Goal: Information Seeking & Learning: Find specific fact

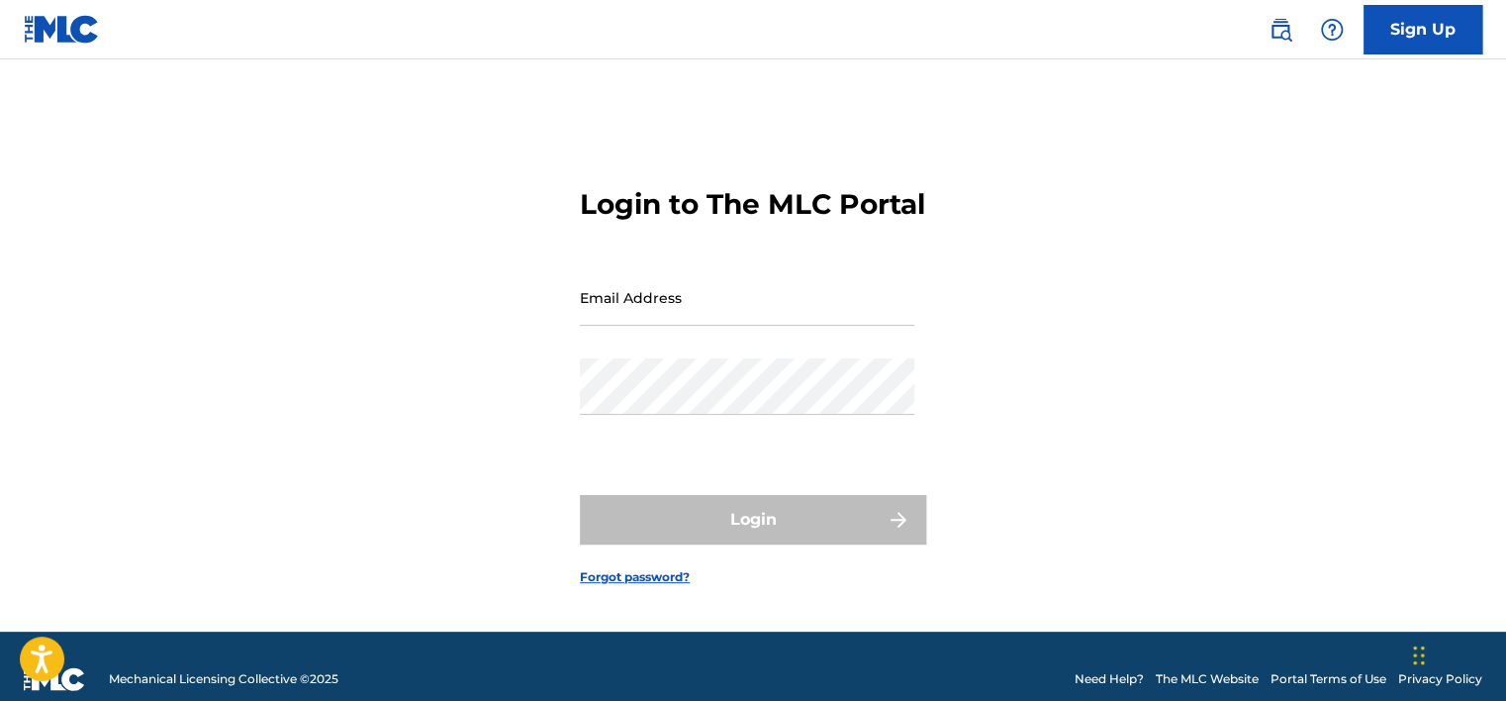
type input "[EMAIL_ADDRESS][DOMAIN_NAME]"
click at [732, 434] on div "Password" at bounding box center [747, 402] width 334 height 89
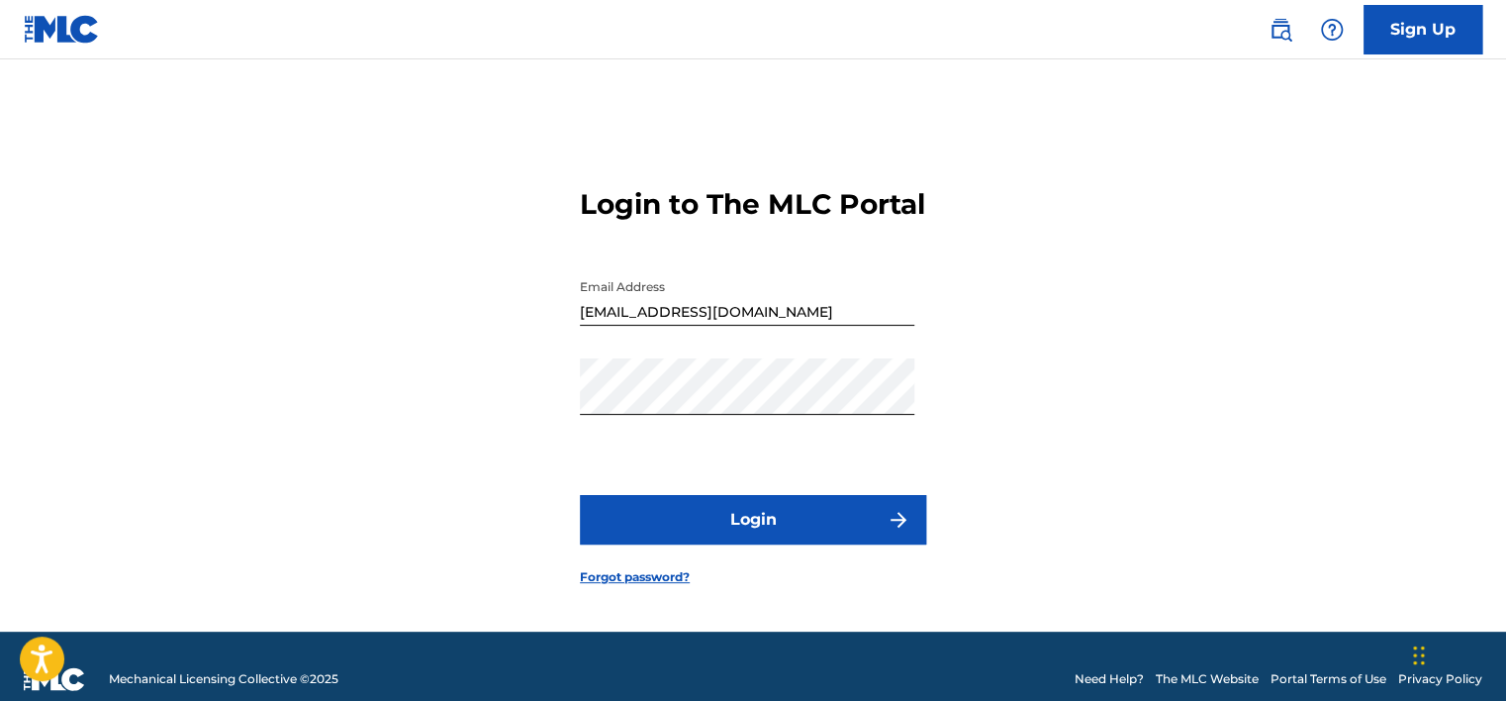
click at [731, 534] on button "Login" at bounding box center [753, 519] width 346 height 49
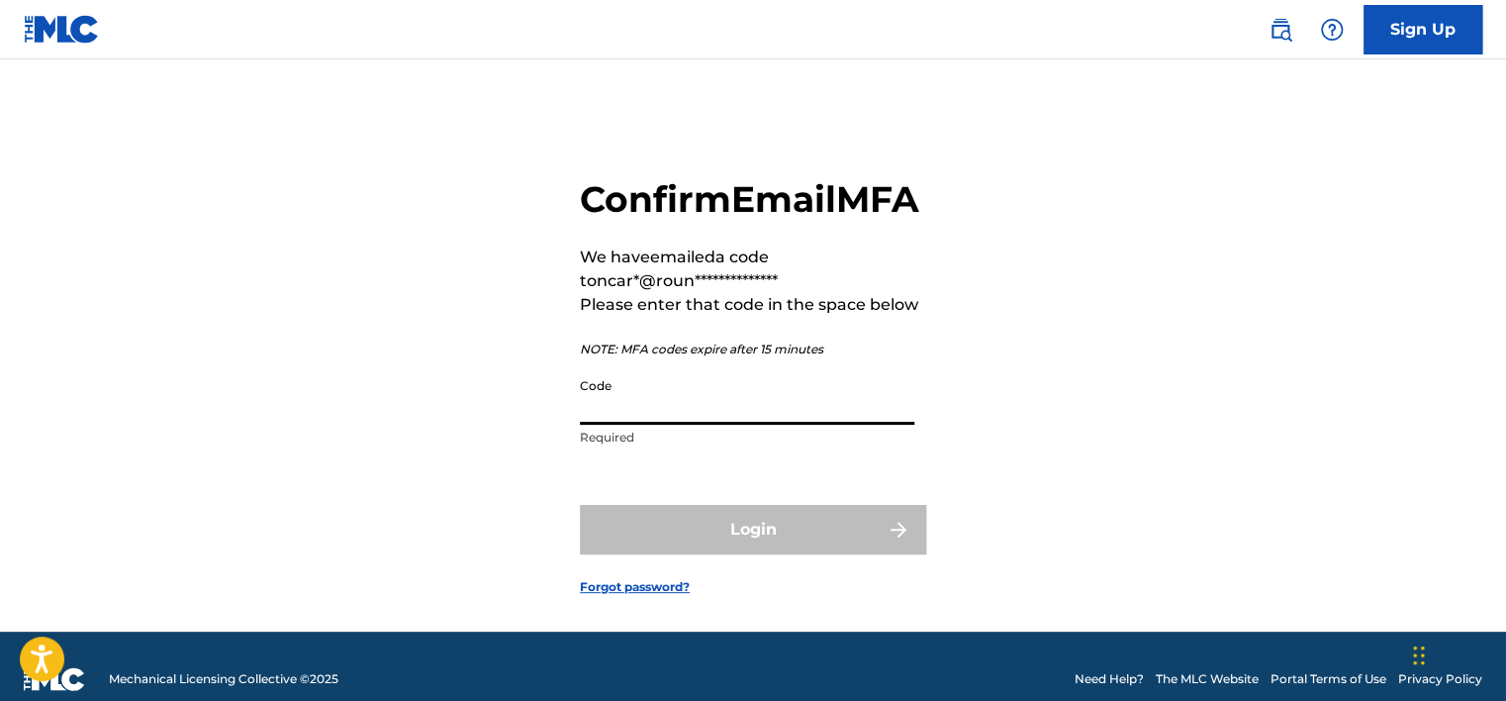
click at [637, 425] on input "Code" at bounding box center [747, 396] width 334 height 56
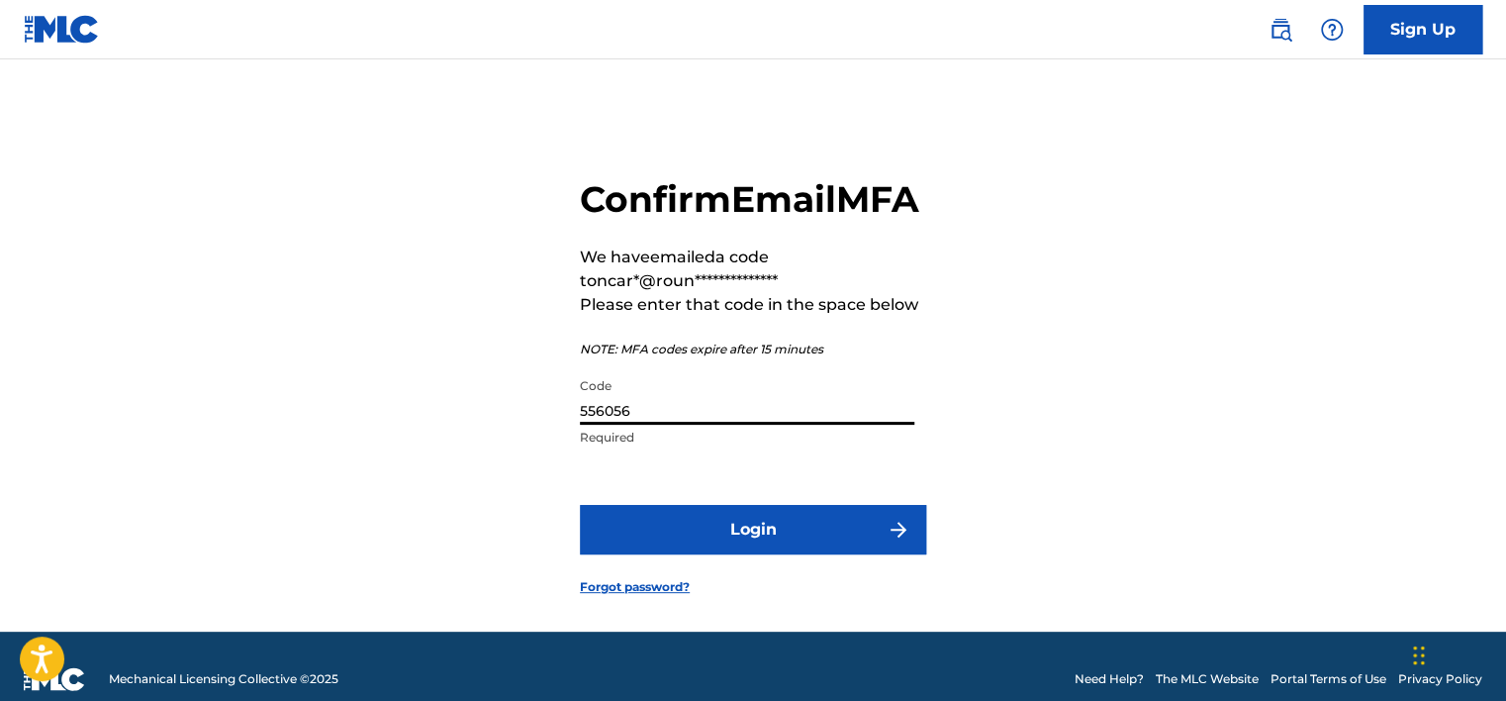
type input "556056"
click at [580, 505] on button "Login" at bounding box center [753, 529] width 346 height 49
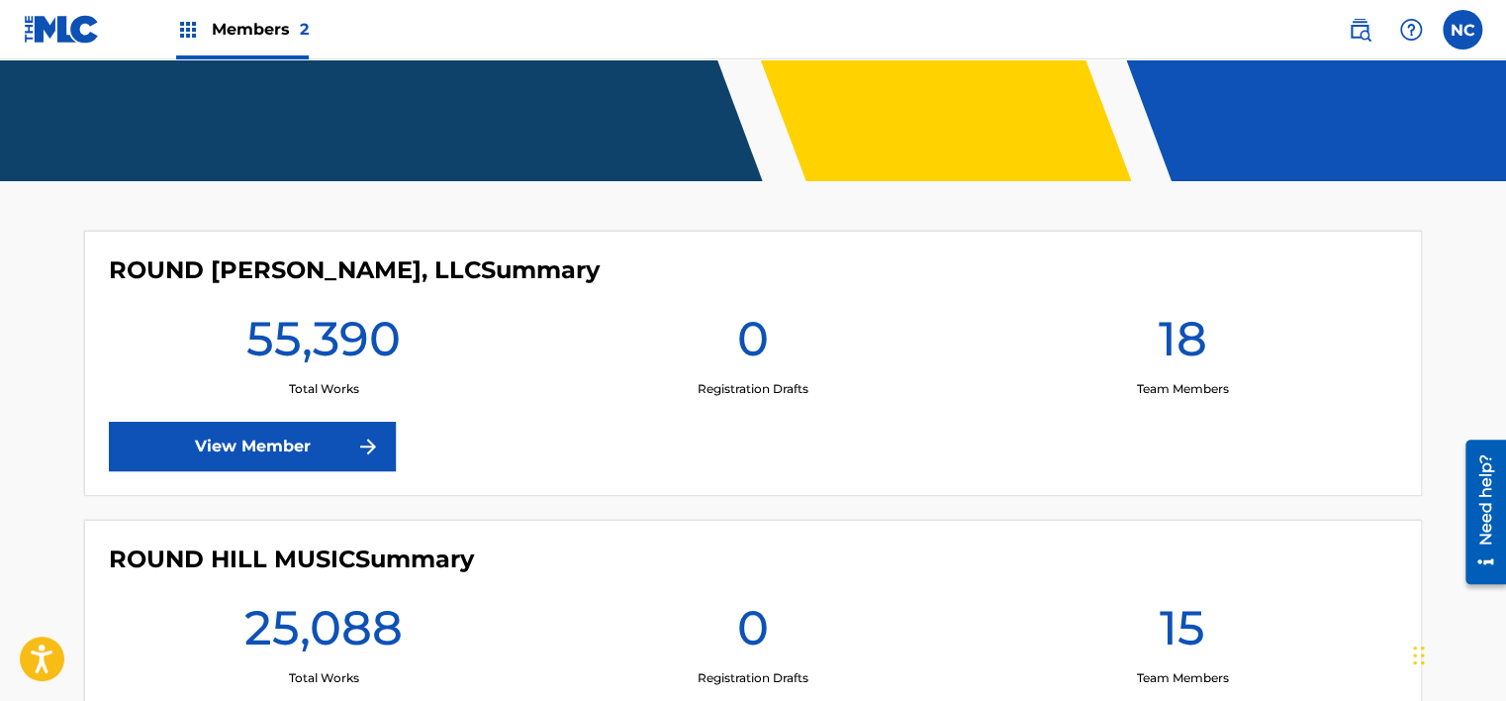
scroll to position [533, 0]
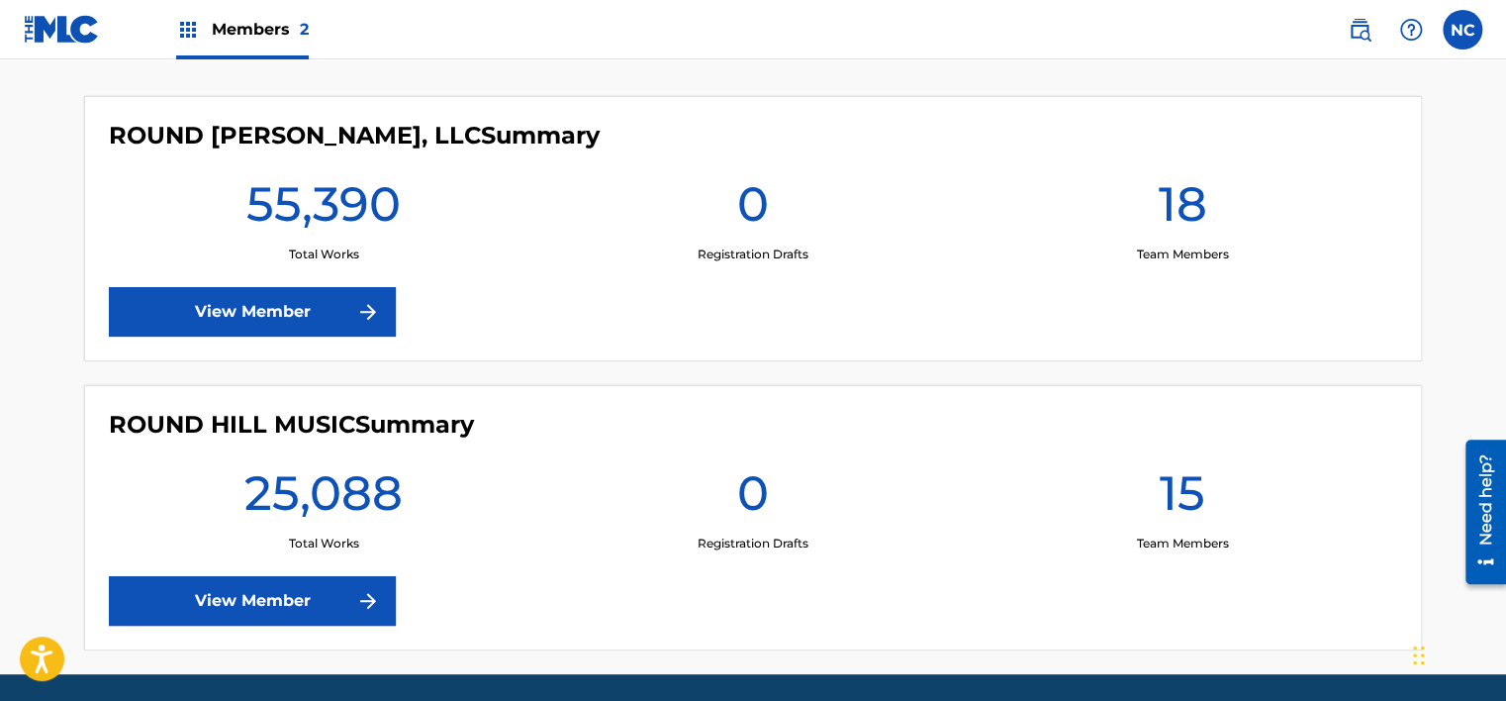
click at [283, 606] on link "View Member" at bounding box center [252, 600] width 287 height 49
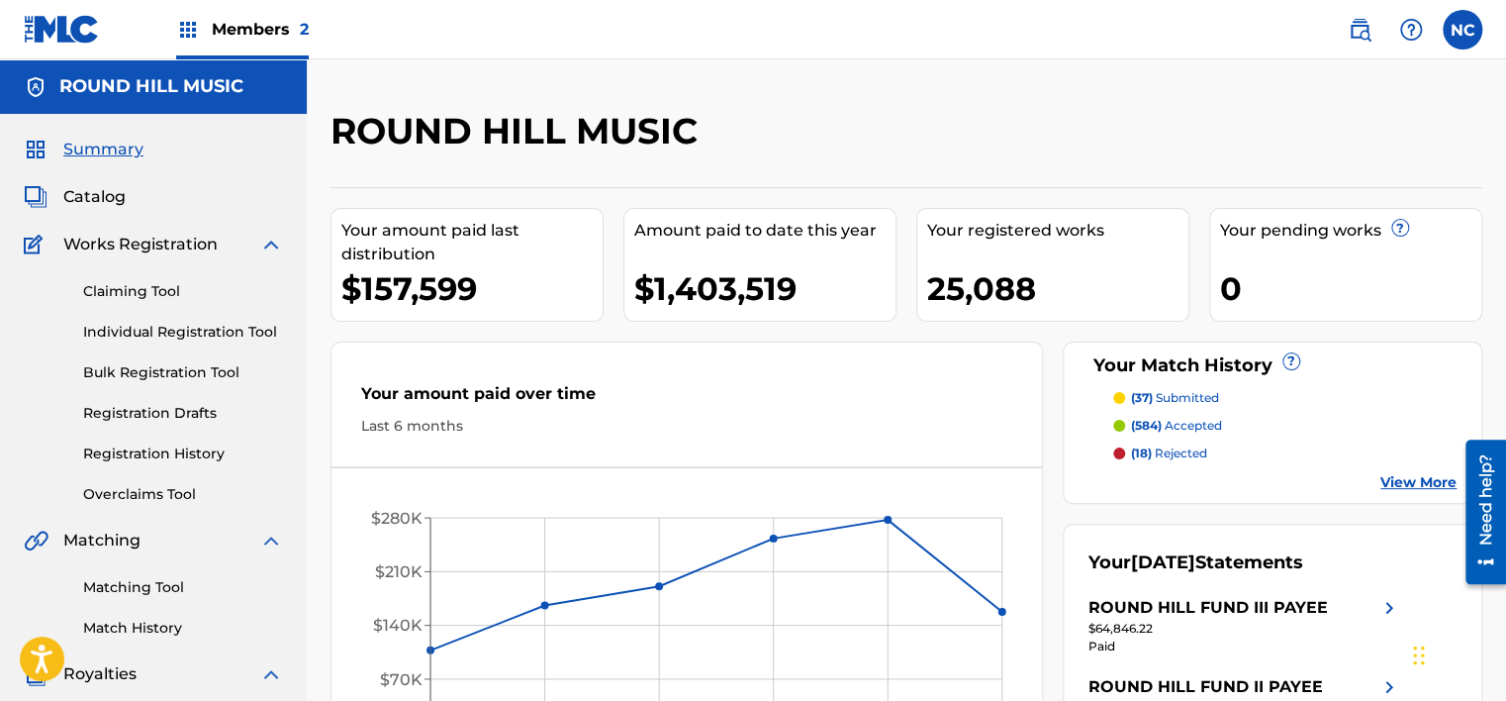
click at [76, 209] on div "Summary Catalog Works Registration Claiming Tool Individual Registration Tool B…" at bounding box center [153, 623] width 307 height 1018
click at [74, 209] on div "Summary Catalog Works Registration Claiming Tool Individual Registration Tool B…" at bounding box center [153, 623] width 307 height 1018
click at [119, 189] on span "Catalog" at bounding box center [94, 197] width 62 height 24
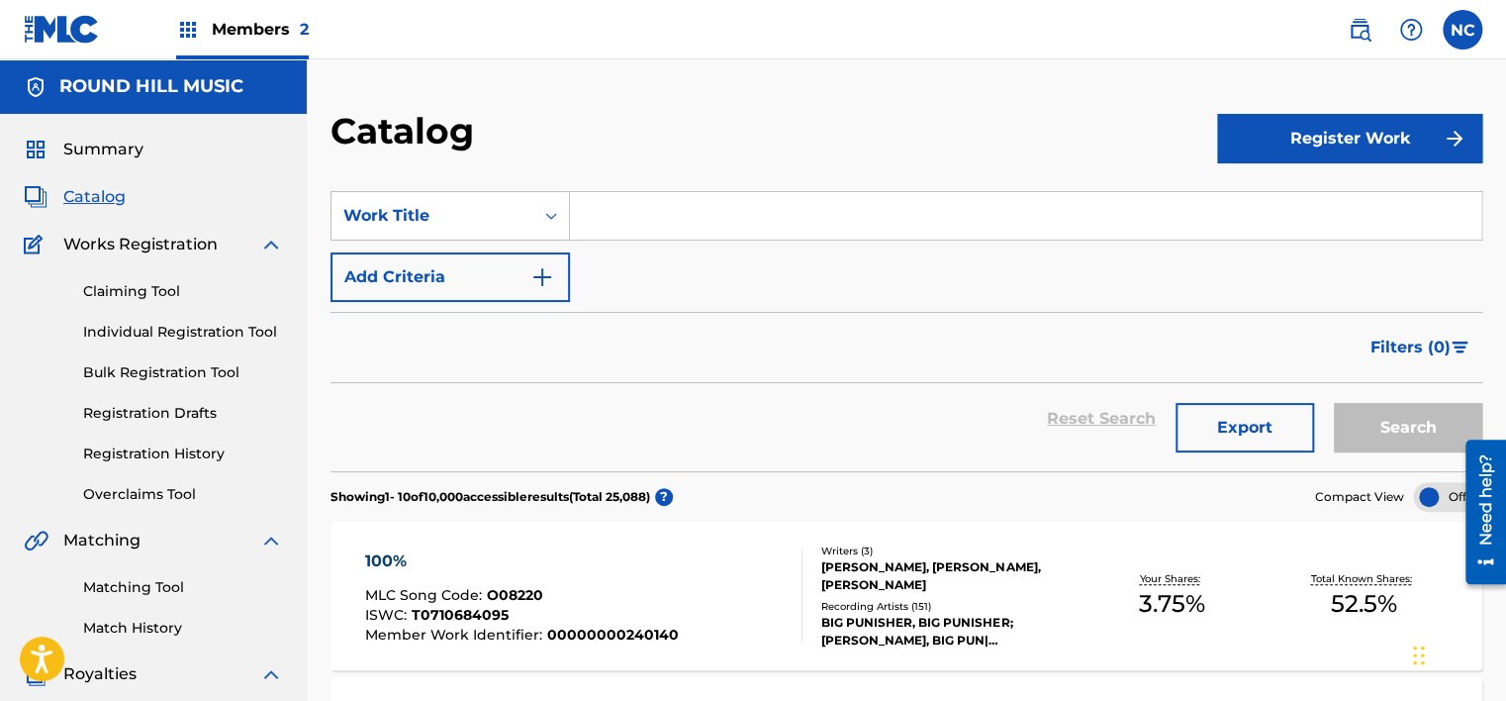
click at [697, 214] on input "Search Form" at bounding box center [1025, 216] width 911 height 48
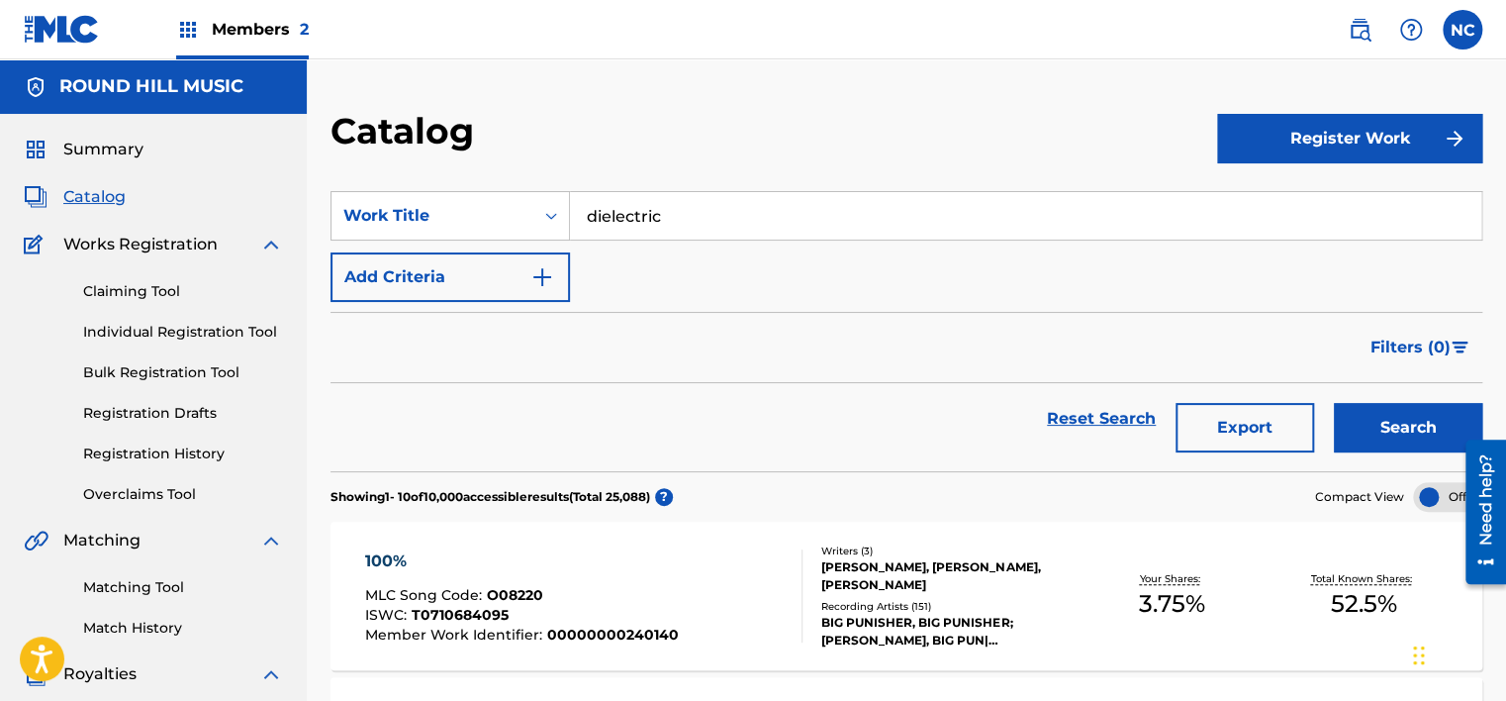
click at [1334, 403] on button "Search" at bounding box center [1408, 427] width 148 height 49
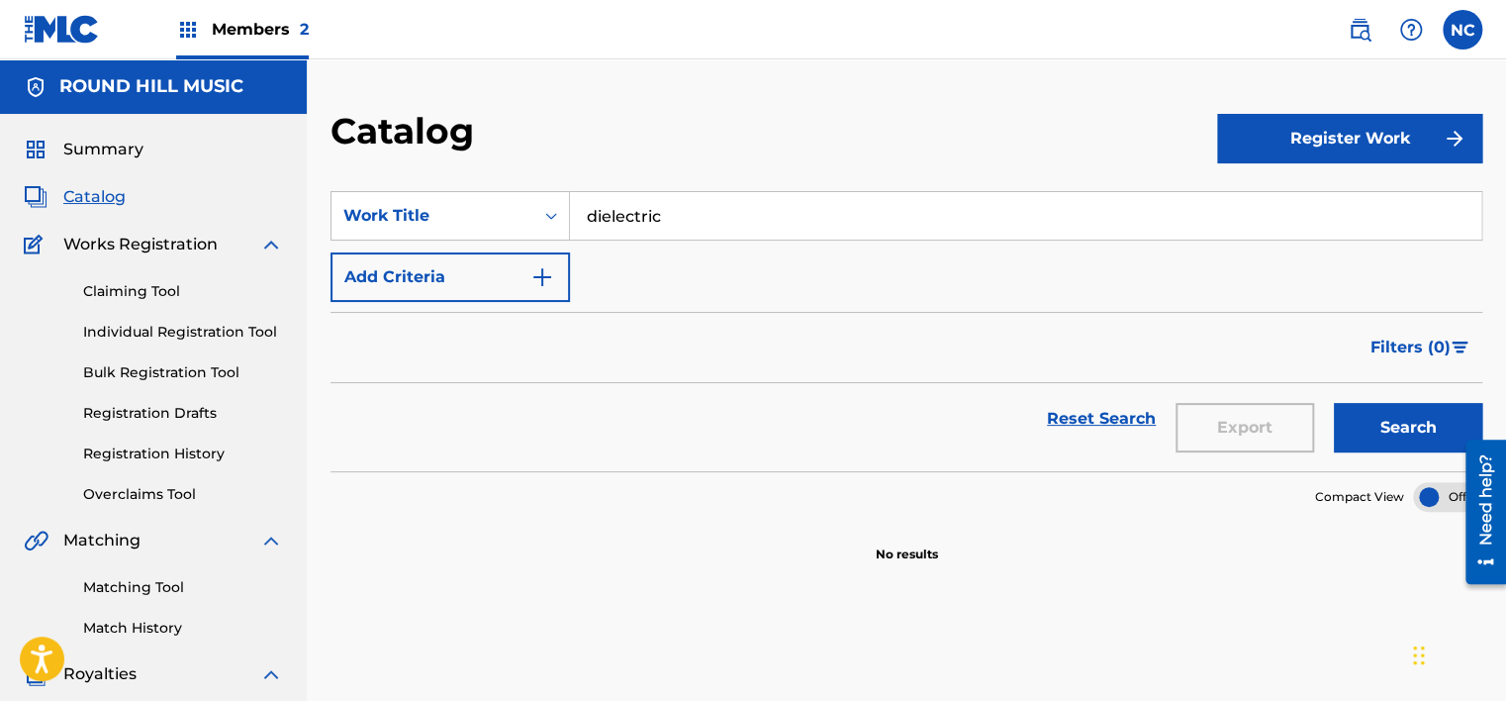
click at [702, 217] on input "dielectric" at bounding box center [1025, 216] width 911 height 48
paste input "DIELECTRIC"
type input "DIELECTRIC"
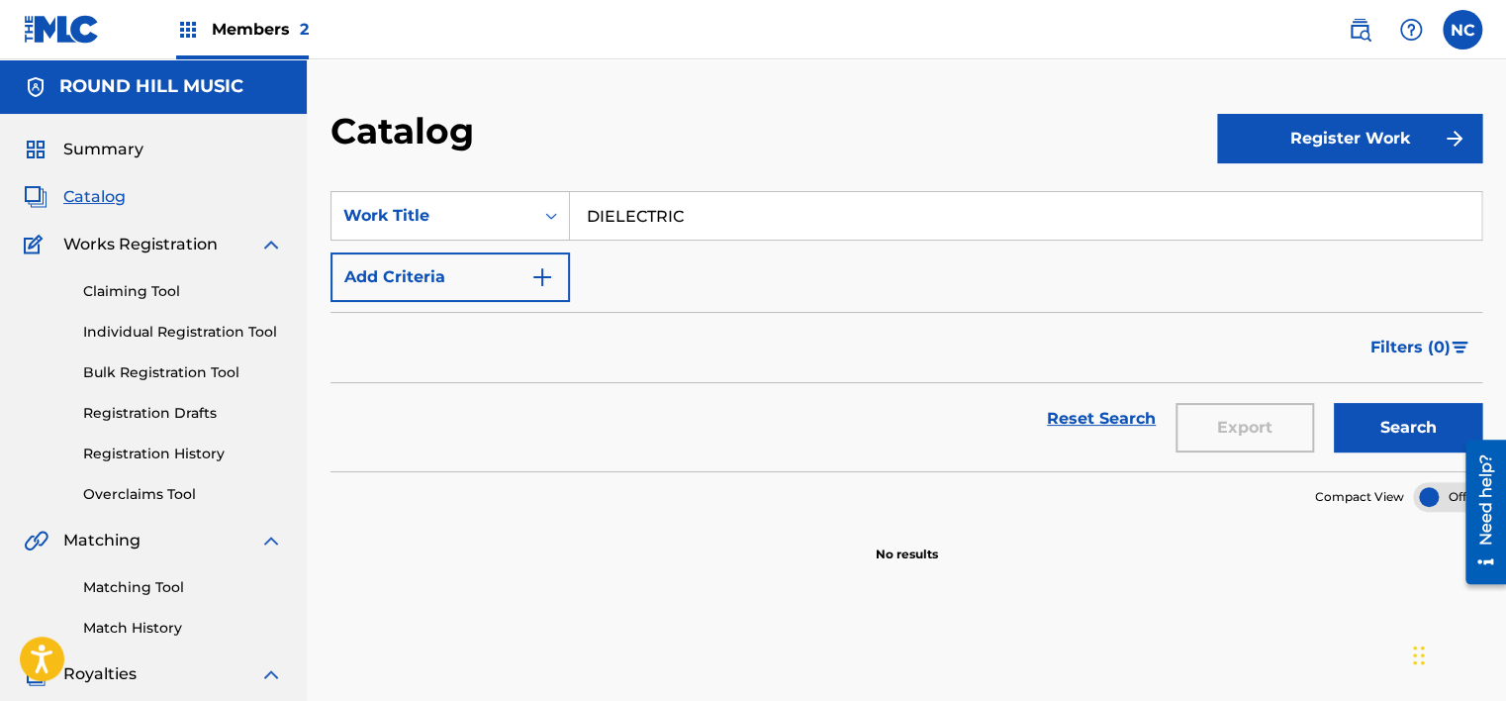
click at [1334, 403] on button "Search" at bounding box center [1408, 427] width 148 height 49
click at [1363, 41] on link at bounding box center [1360, 30] width 40 height 40
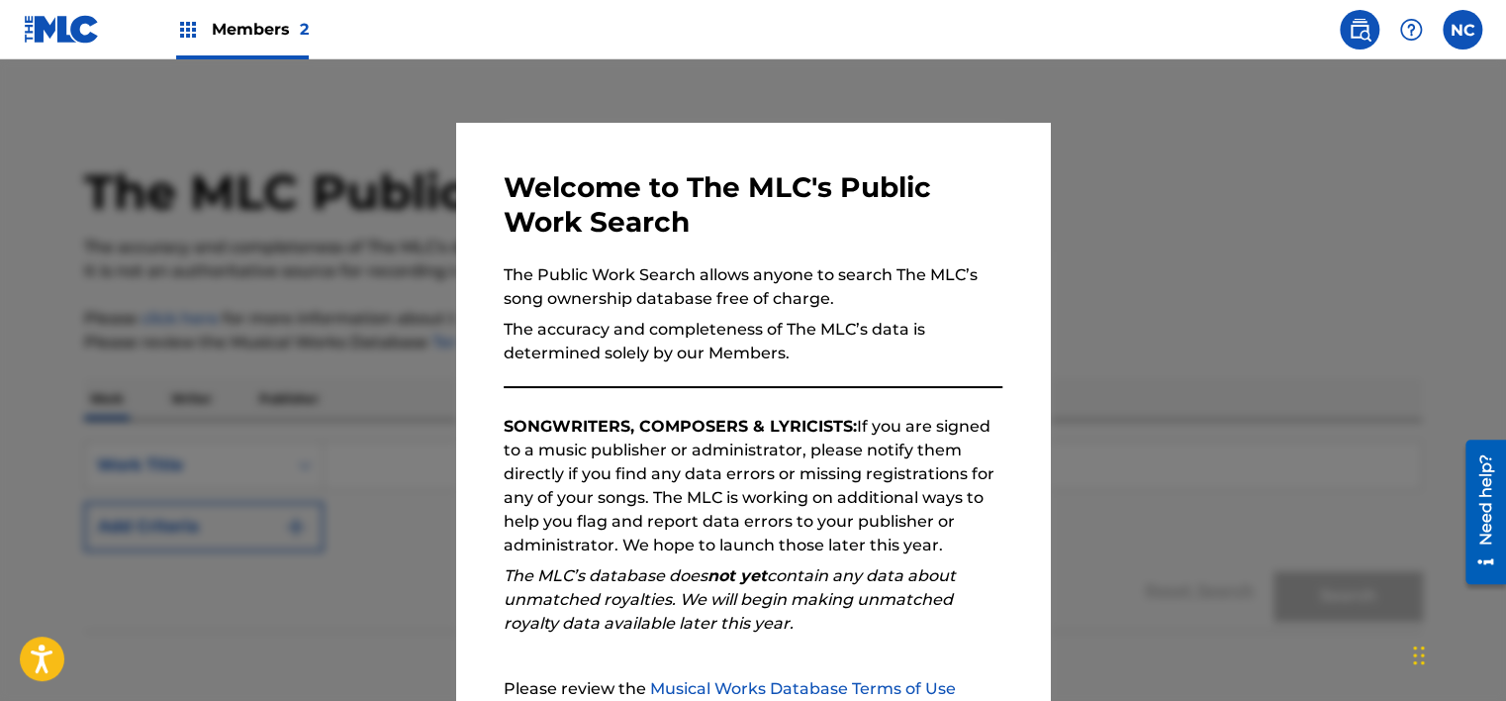
scroll to position [205, 0]
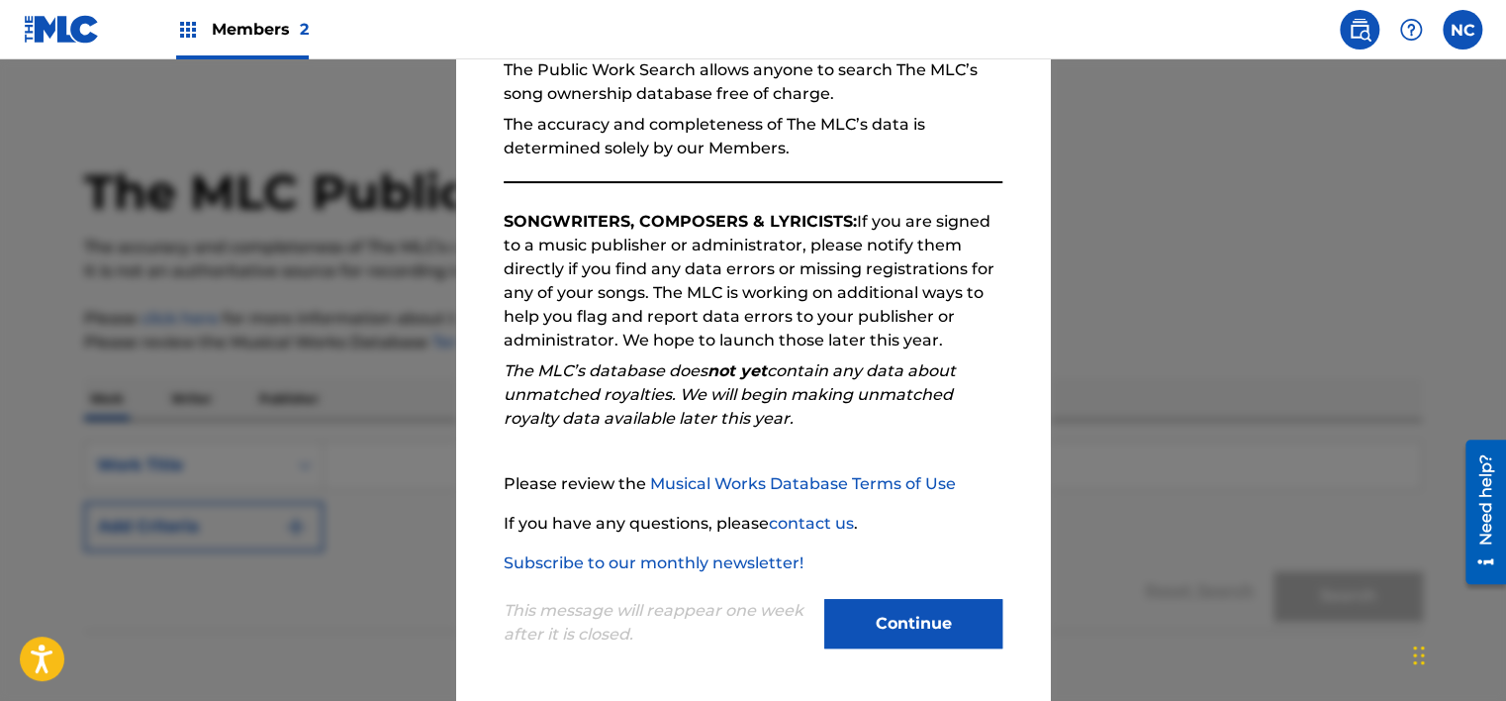
click at [885, 602] on button "Continue" at bounding box center [913, 623] width 178 height 49
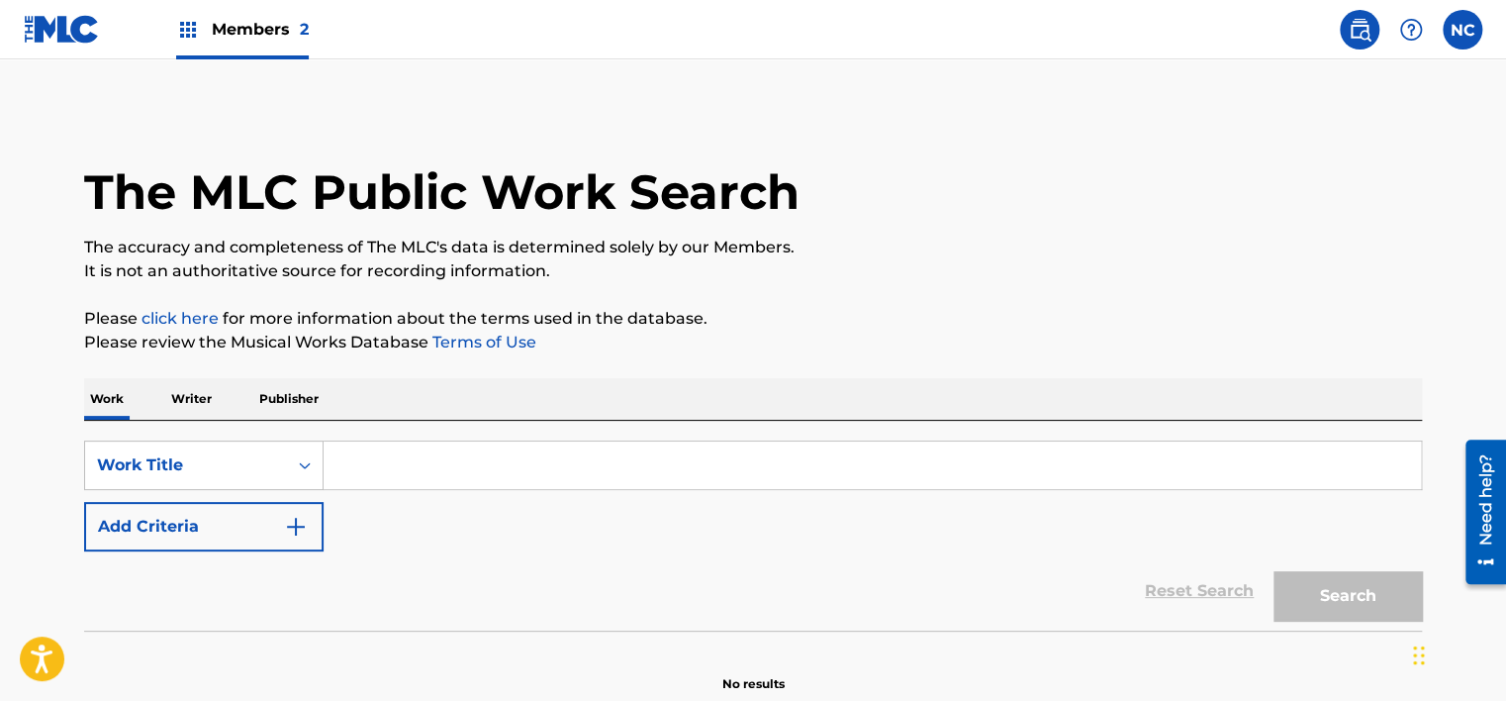
click at [562, 472] on input "Search Form" at bounding box center [872, 465] width 1097 height 48
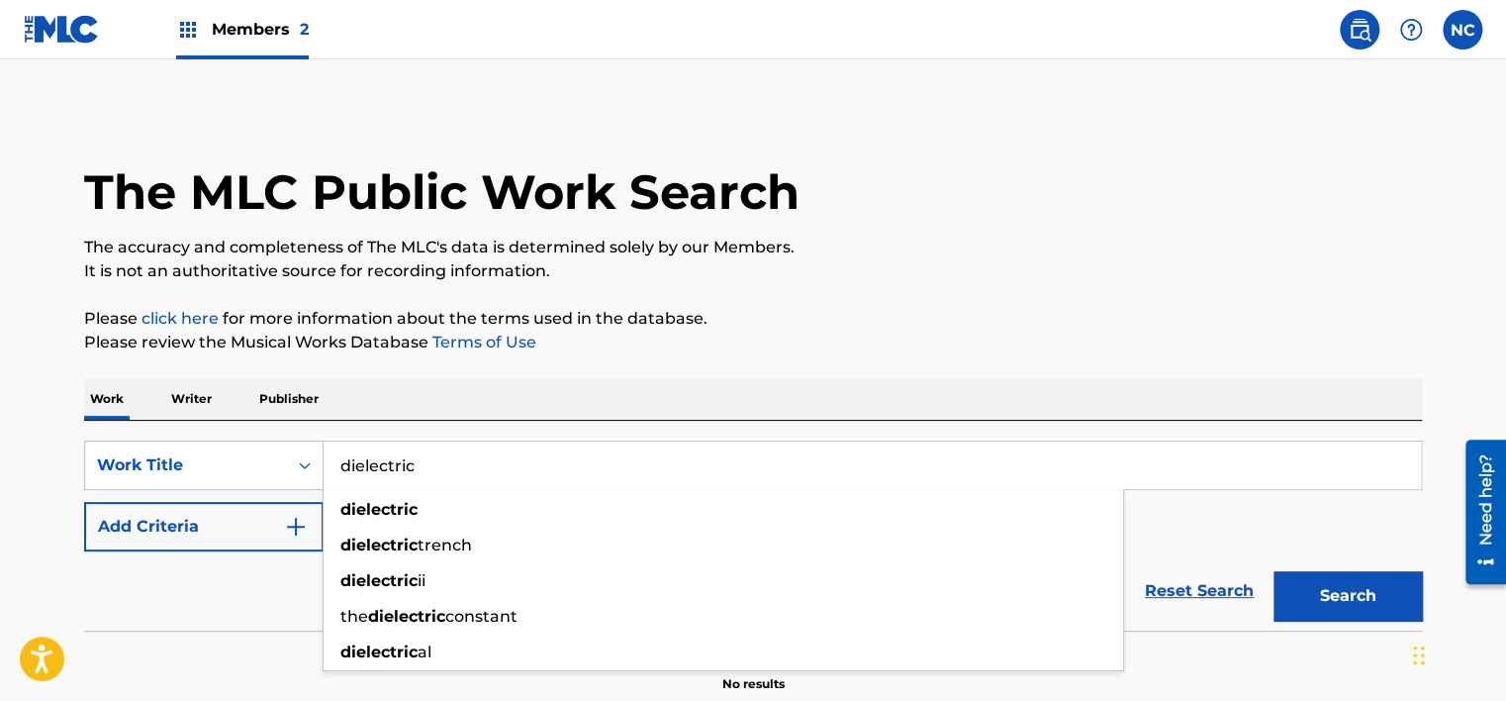
type input "dielectric"
click at [1274, 571] on button "Search" at bounding box center [1348, 595] width 148 height 49
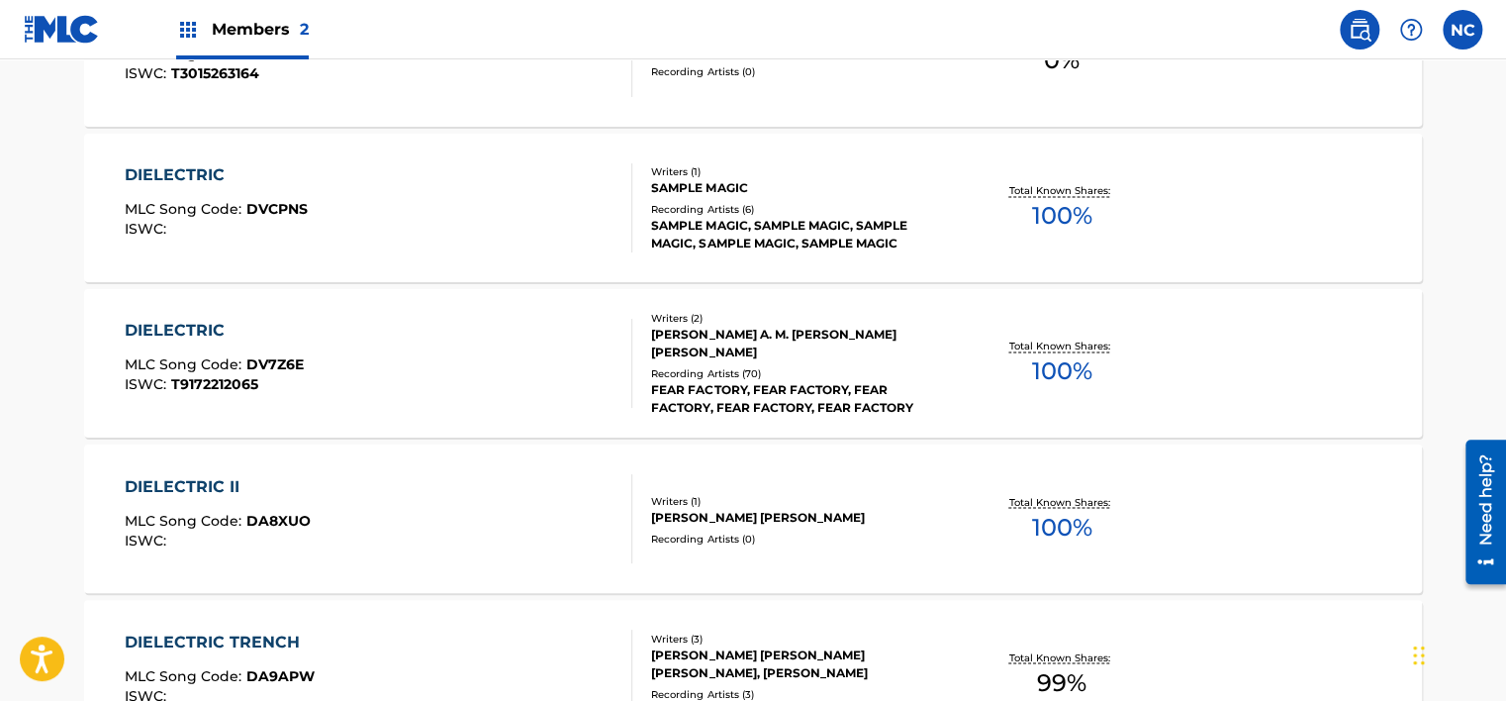
scroll to position [1467, 0]
click at [469, 381] on div "DIELECTRIC MLC Song Code : DV7Z6E ISWC : T9172212065" at bounding box center [379, 364] width 509 height 89
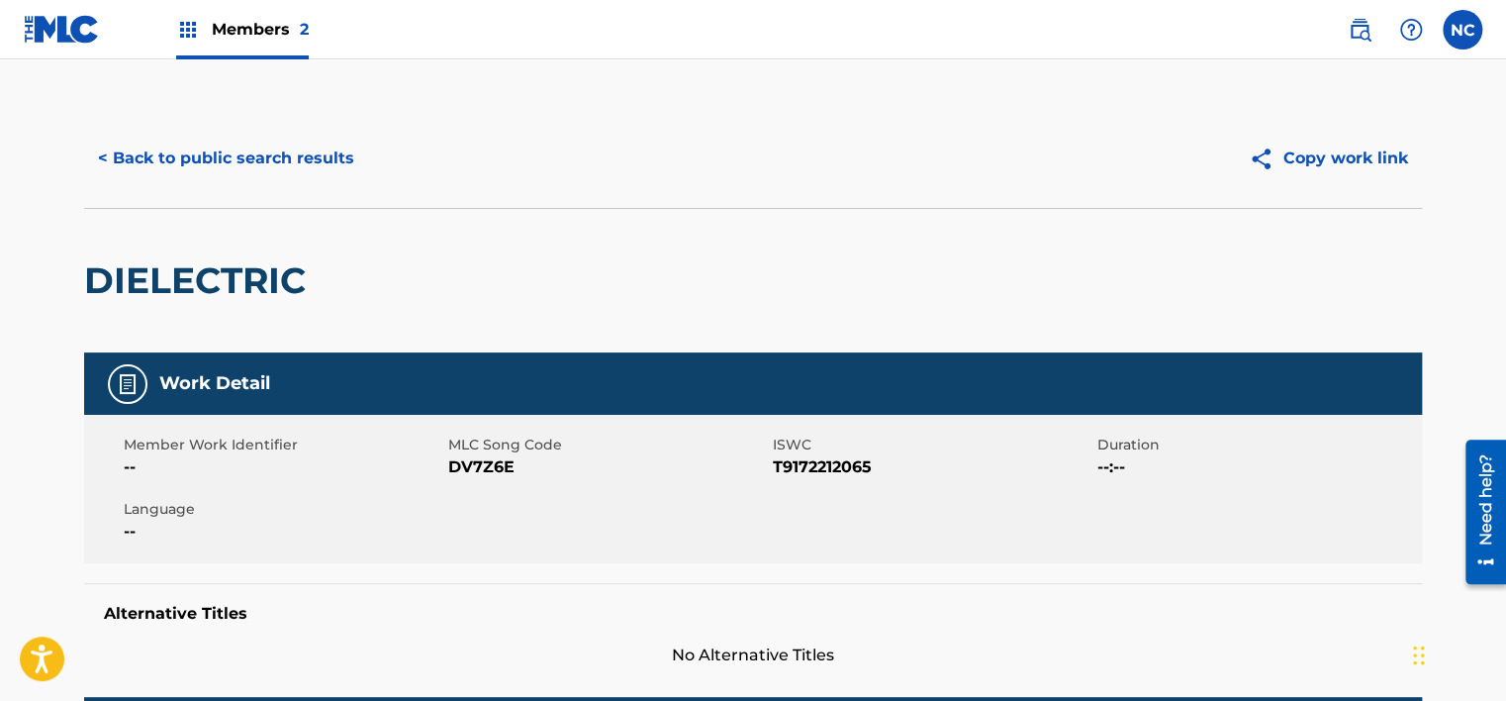
click at [276, 153] on button "< Back to public search results" at bounding box center [226, 158] width 284 height 49
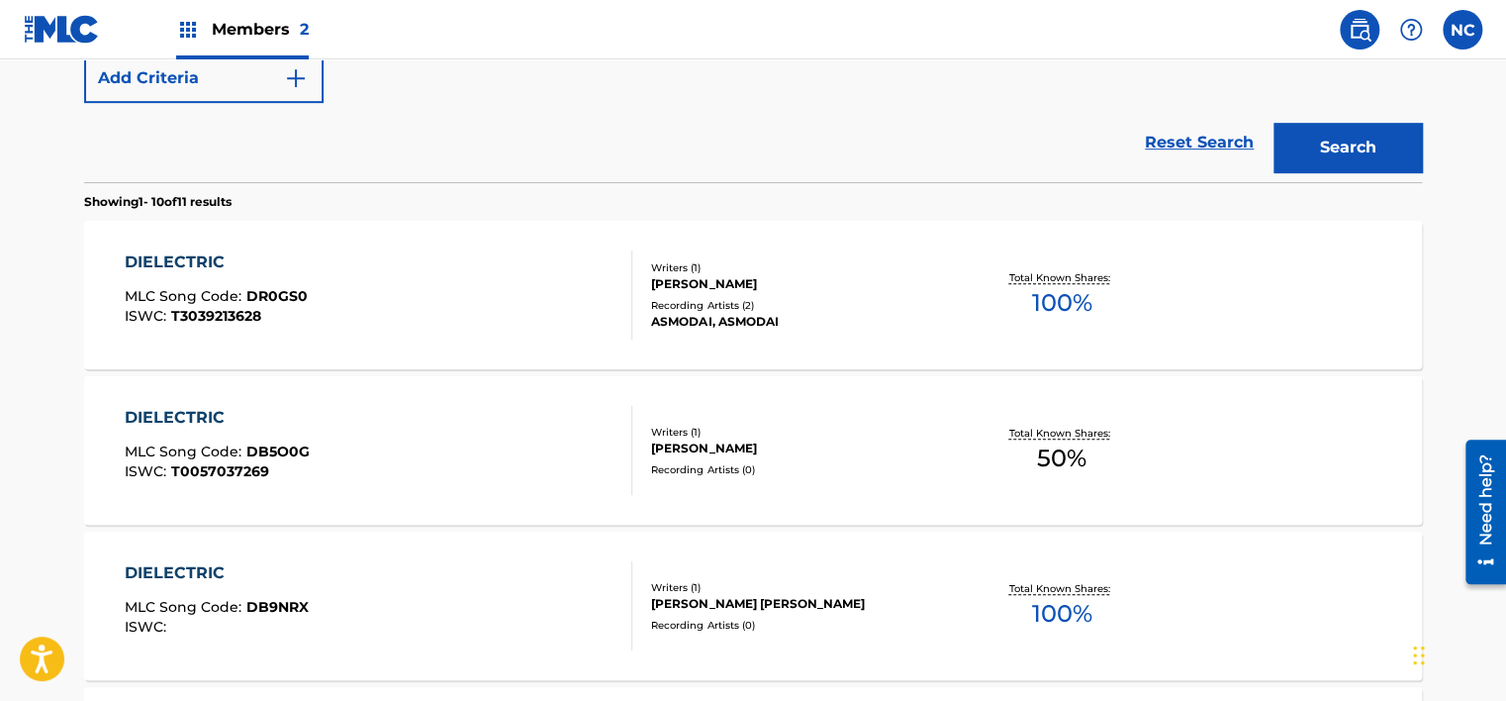
scroll to position [358, 0]
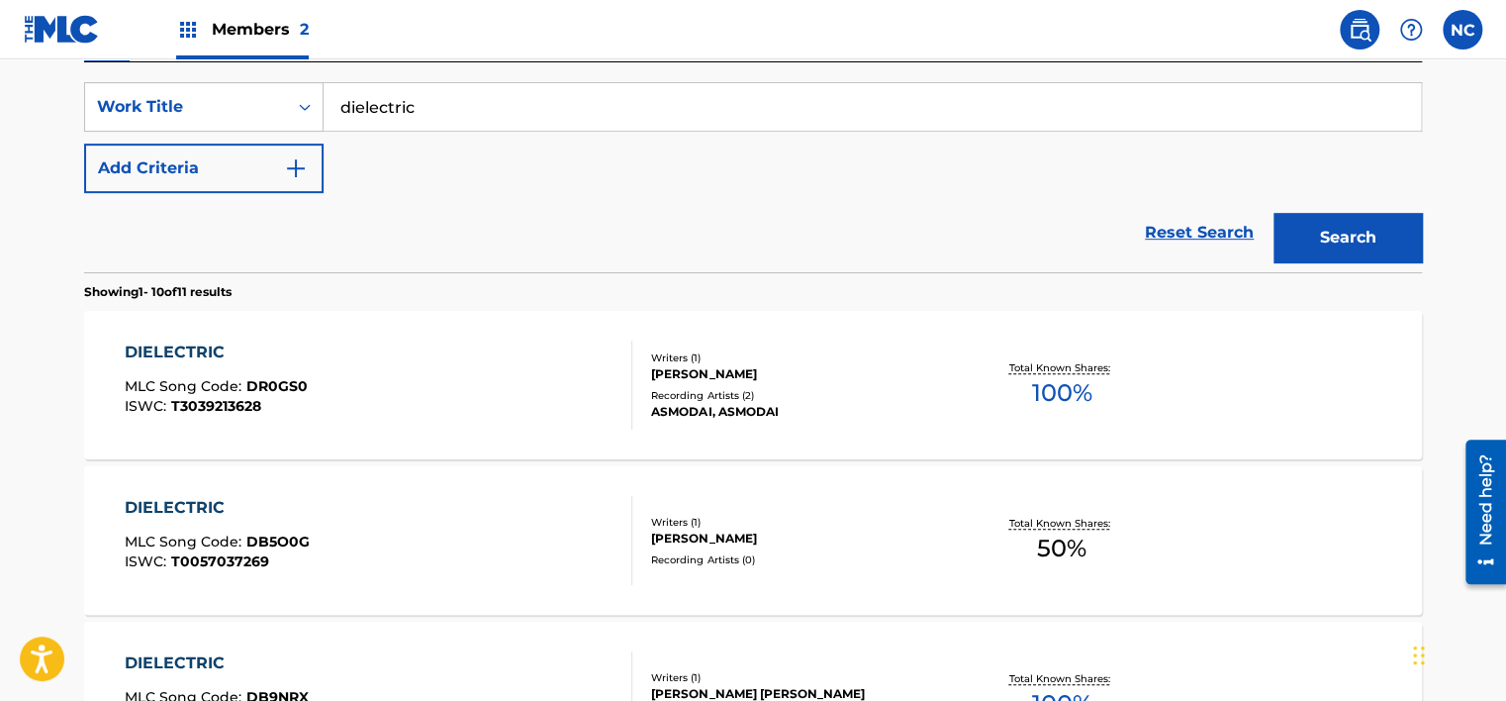
click at [467, 125] on input "dielectric" at bounding box center [872, 107] width 1097 height 48
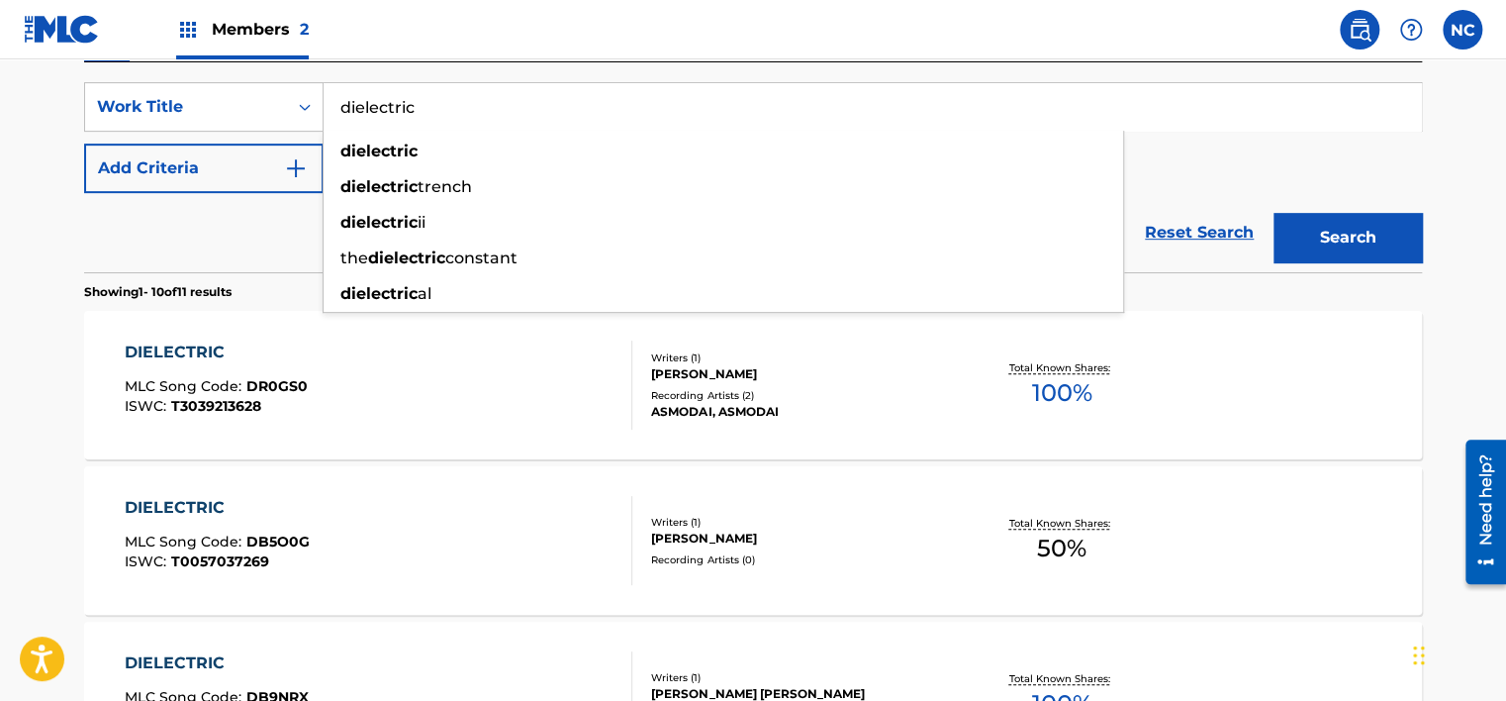
click at [467, 125] on input "dielectric" at bounding box center [872, 107] width 1097 height 48
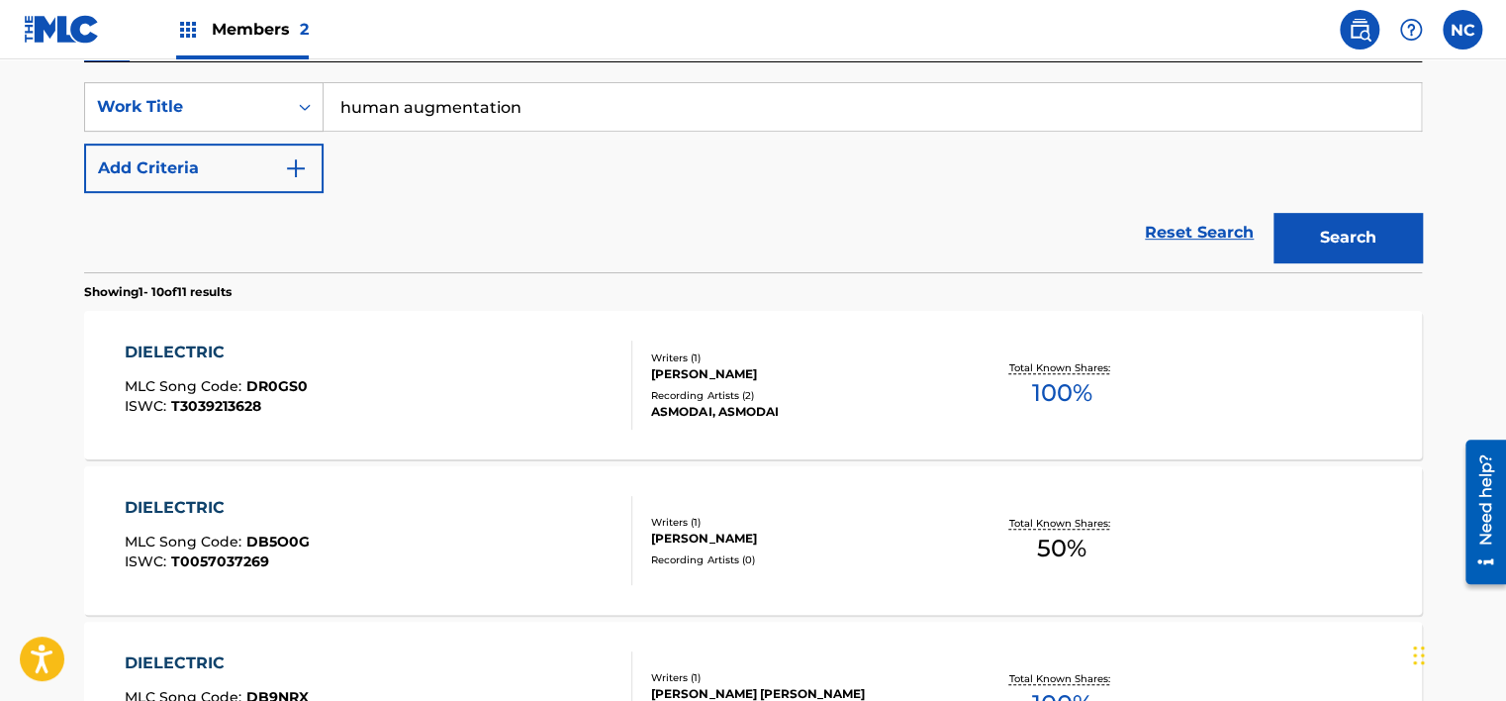
type input "human augmentation"
click at [1350, 250] on button "Search" at bounding box center [1348, 237] width 148 height 49
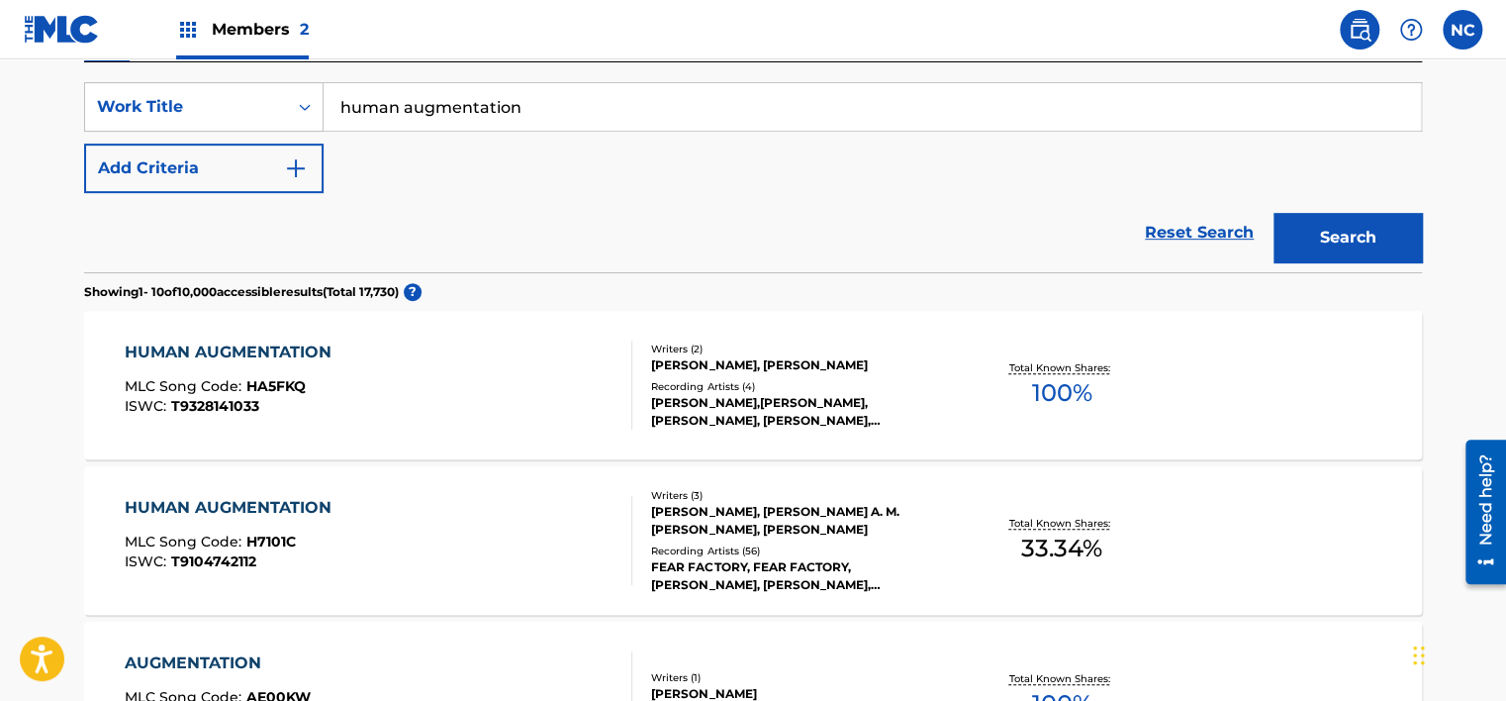
click at [908, 523] on div "[PERSON_NAME], [PERSON_NAME] A. M. [PERSON_NAME], [PERSON_NAME]" at bounding box center [800, 521] width 299 height 36
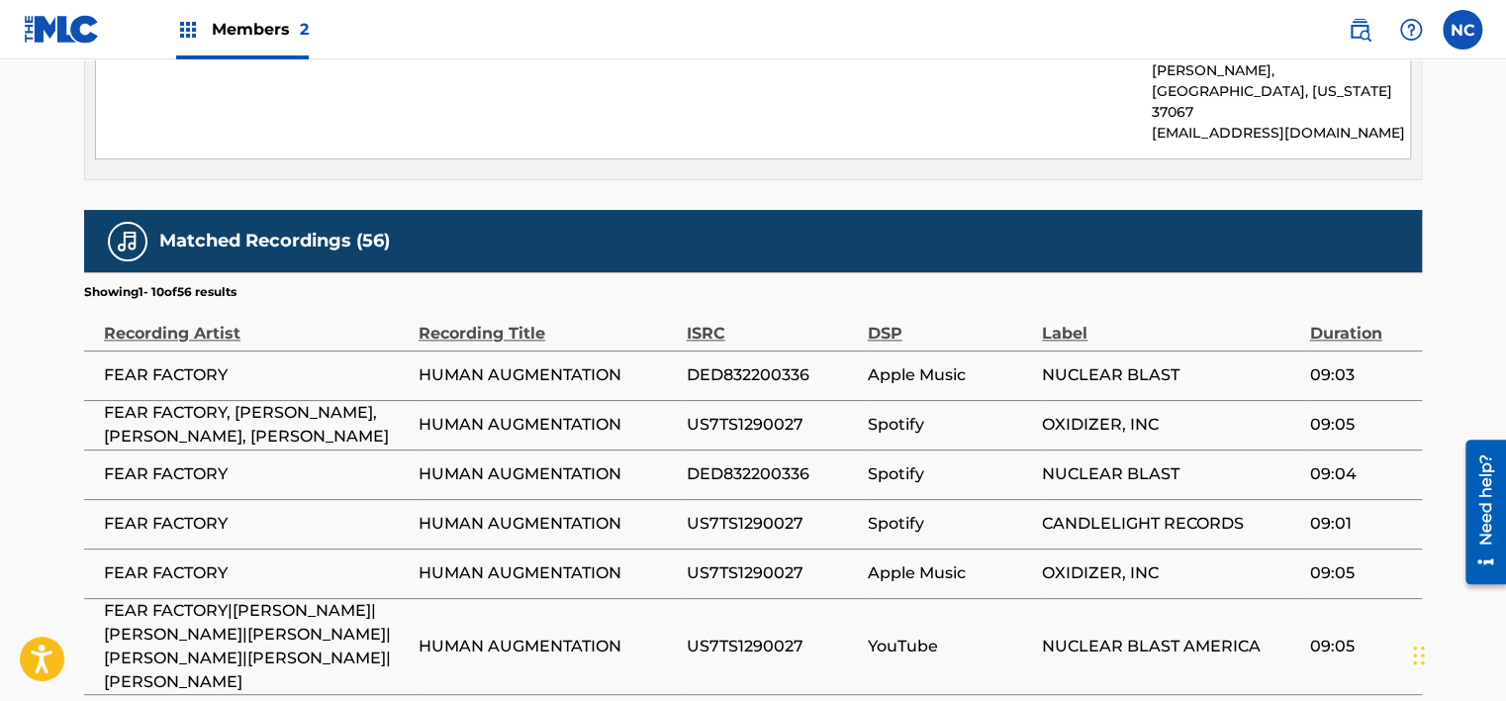
scroll to position [1089, 0]
